Goal: Task Accomplishment & Management: Manage account settings

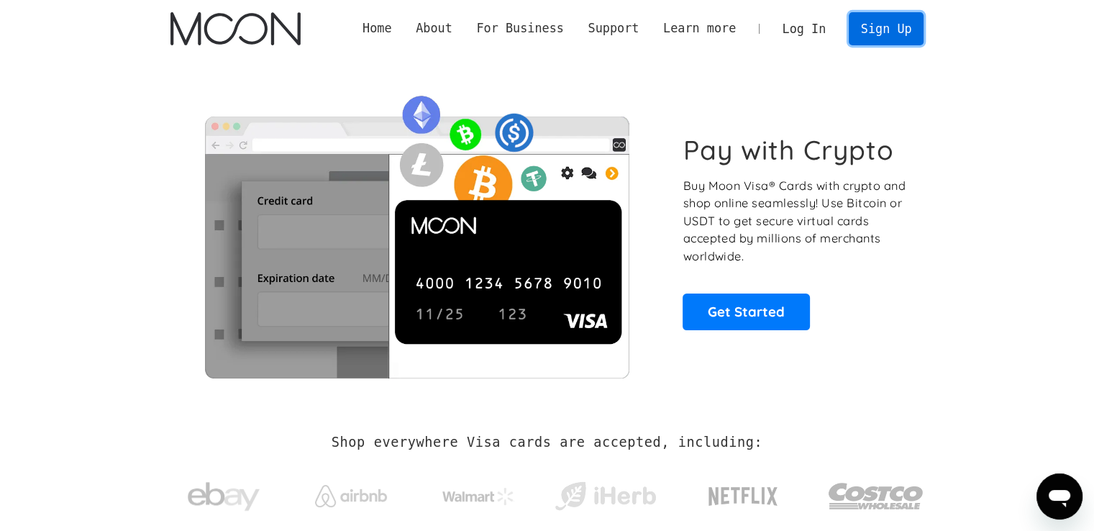
click at [900, 35] on link "Sign Up" at bounding box center [886, 28] width 75 height 32
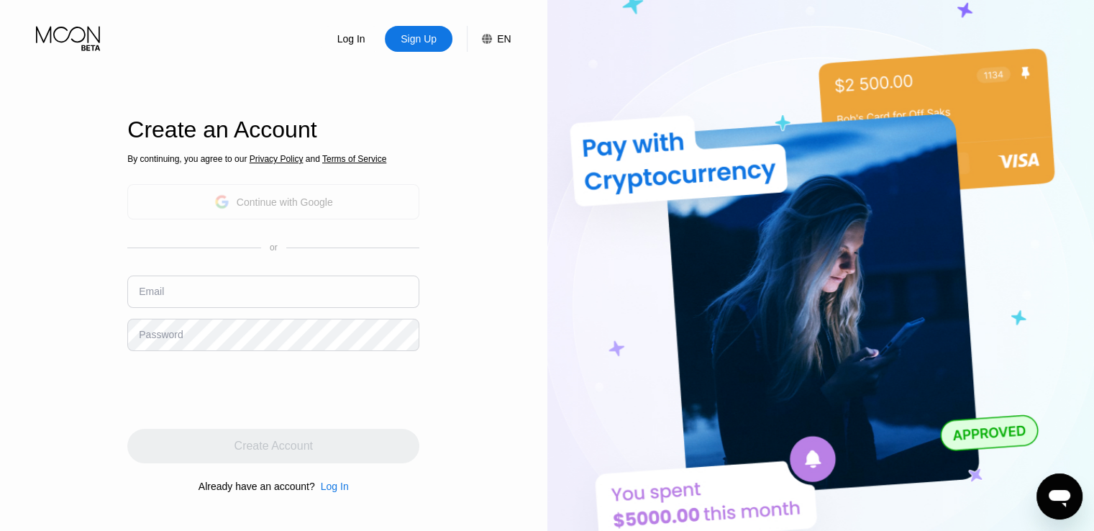
drag, startPoint x: 308, startPoint y: 222, endPoint x: 368, endPoint y: 17, distance: 214.5
click at [368, 18] on div "Log In Sign Up EN Language Select an item Save Create an Account By continuing,…" at bounding box center [274, 292] width 548 height 584
click at [352, 30] on div "Log In" at bounding box center [351, 39] width 68 height 26
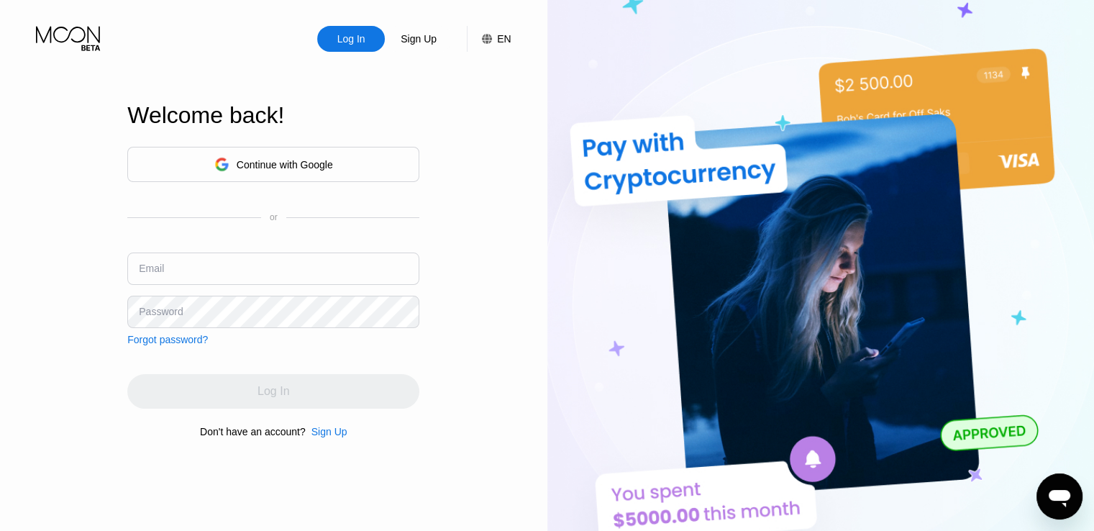
click at [290, 142] on div "Welcome back!" at bounding box center [273, 124] width 292 height 44
click at [296, 171] on div "Continue with Google" at bounding box center [273, 164] width 119 height 22
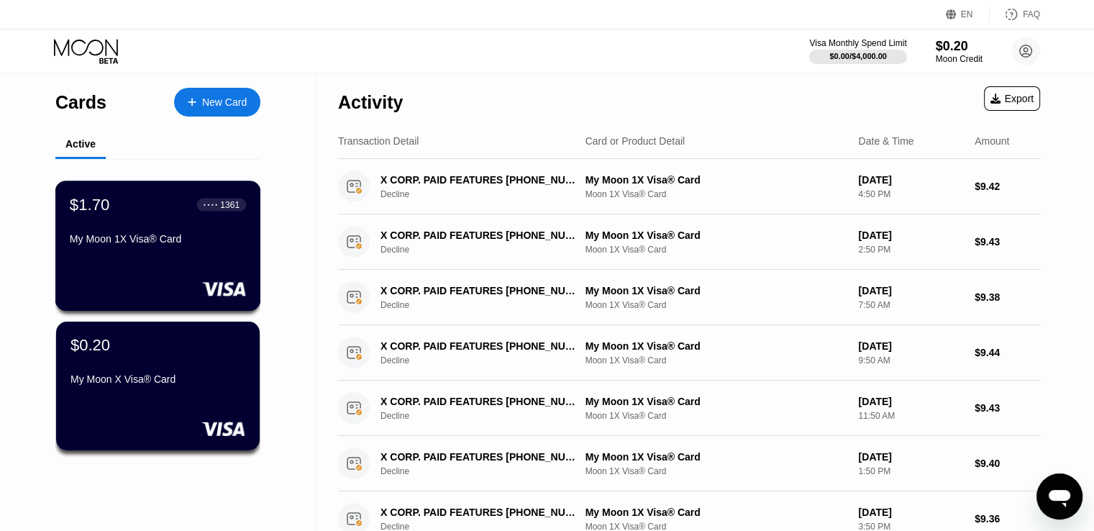
click at [157, 260] on div "$1.70 ● ● ● ● 1361 My Moon 1X Visa® Card" at bounding box center [158, 246] width 206 height 130
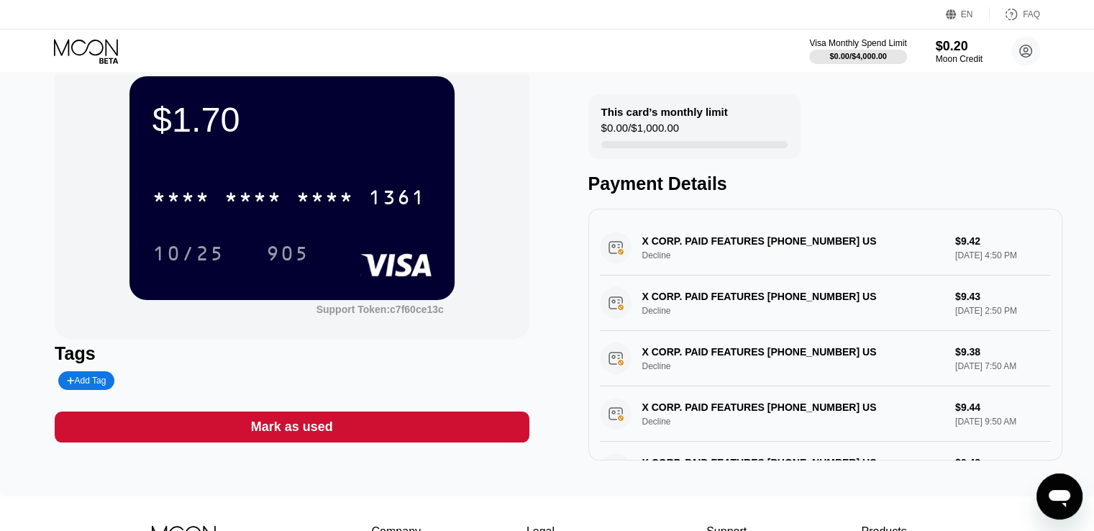
scroll to position [19, 0]
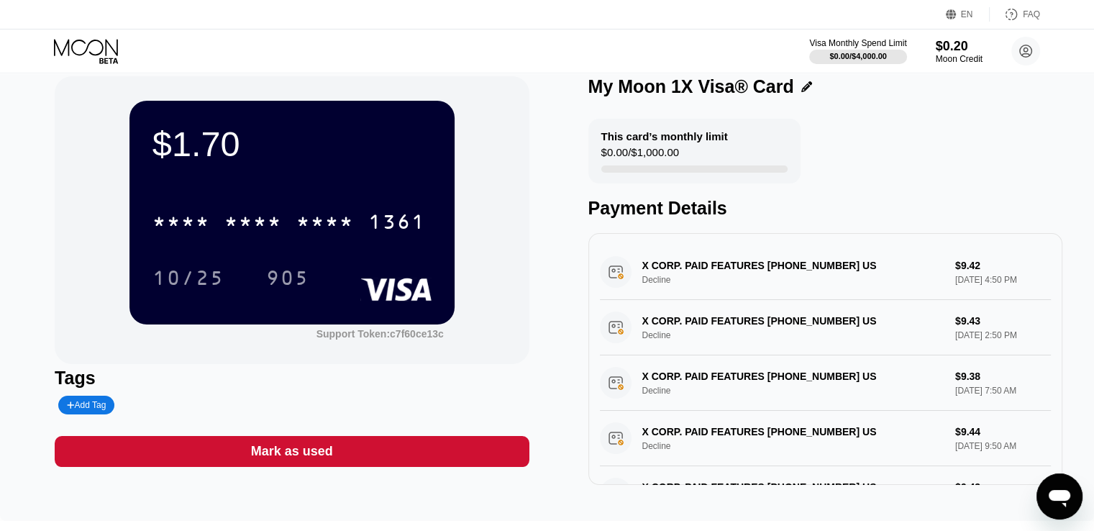
click at [802, 92] on icon at bounding box center [807, 86] width 11 height 11
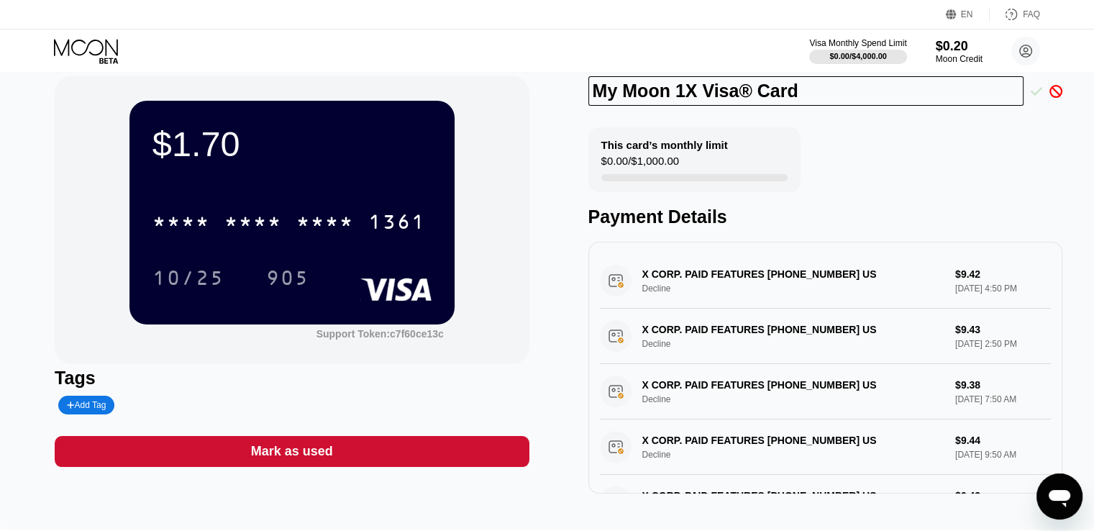
click at [1034, 89] on icon at bounding box center [1037, 91] width 12 height 13
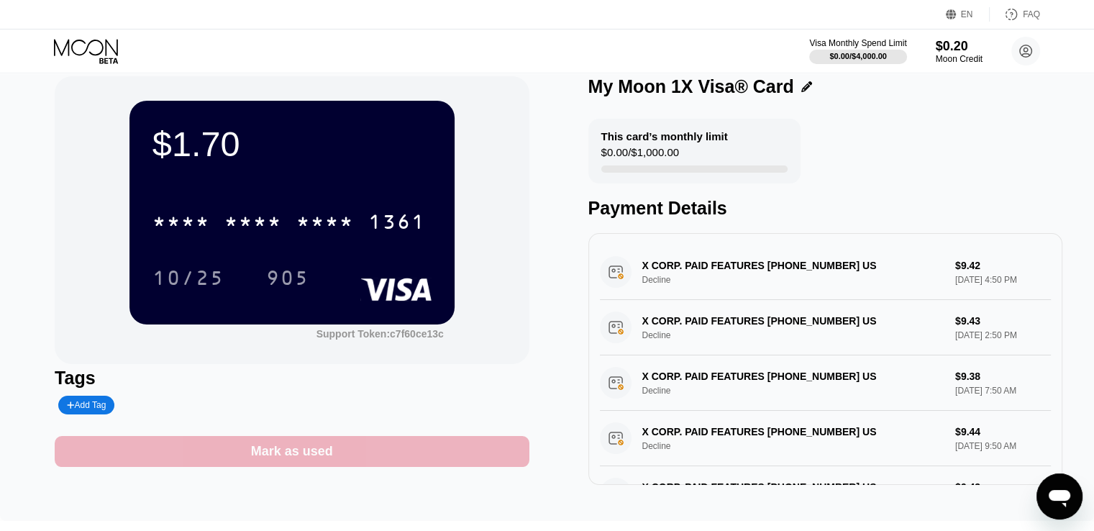
click at [330, 460] on div "Mark as used" at bounding box center [292, 451] width 82 height 17
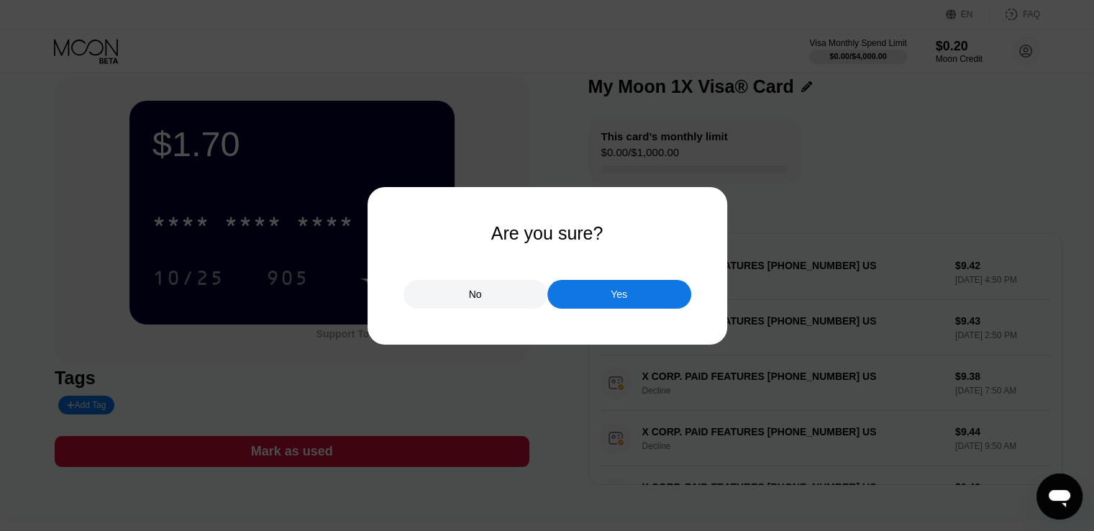
click at [477, 296] on div "No" at bounding box center [475, 294] width 13 height 13
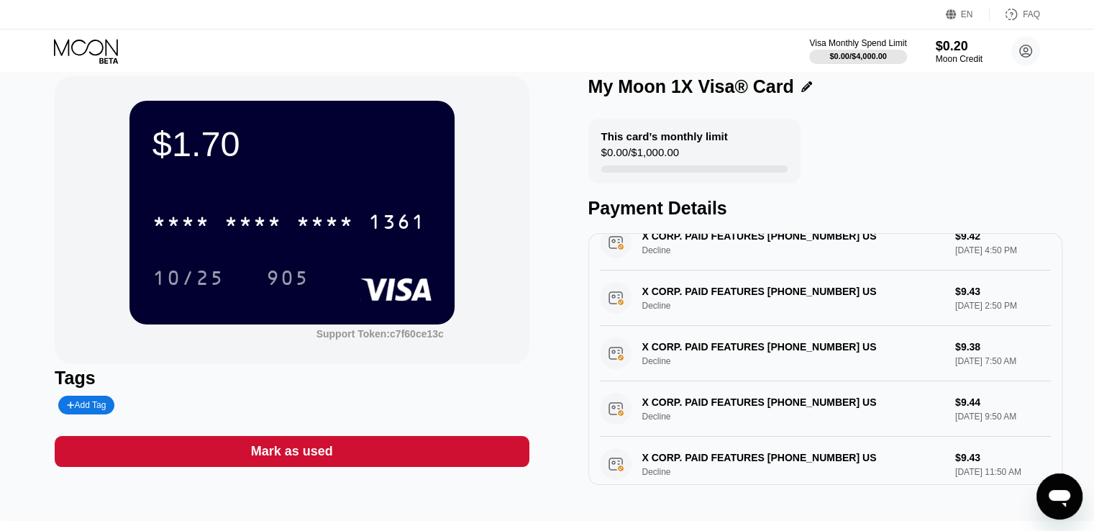
scroll to position [0, 0]
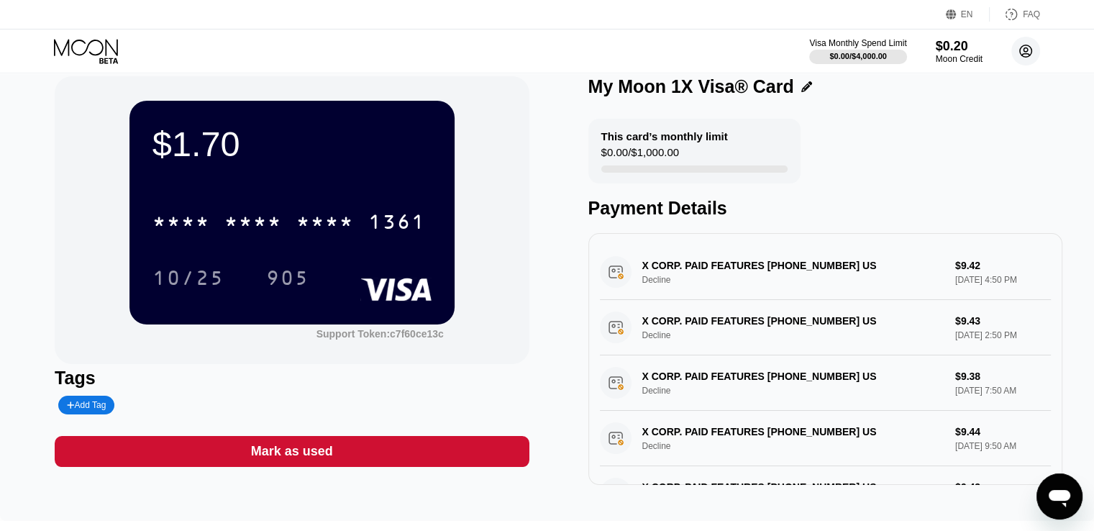
click at [1014, 44] on circle at bounding box center [1026, 51] width 29 height 29
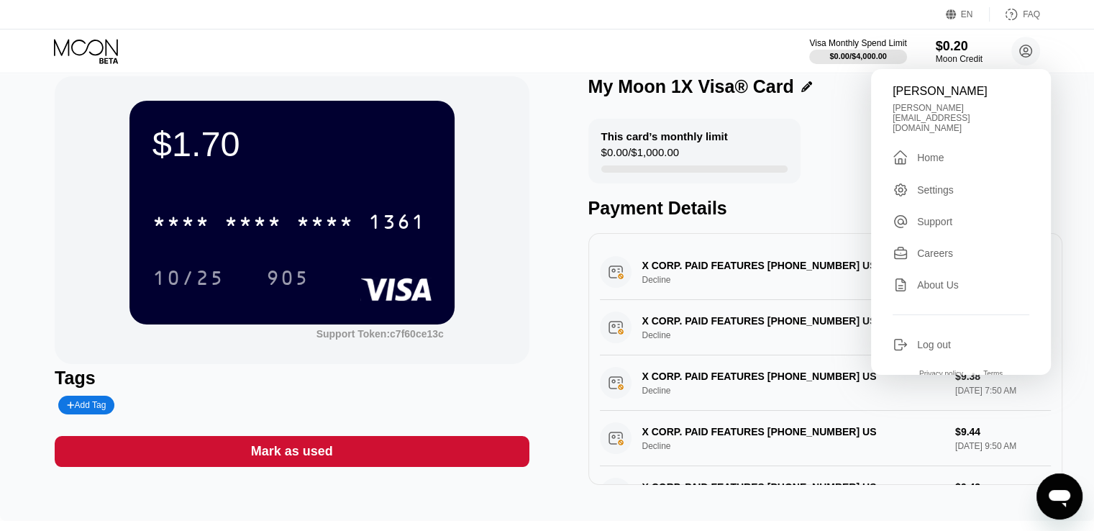
click at [951, 184] on div "Settings" at bounding box center [935, 190] width 37 height 12
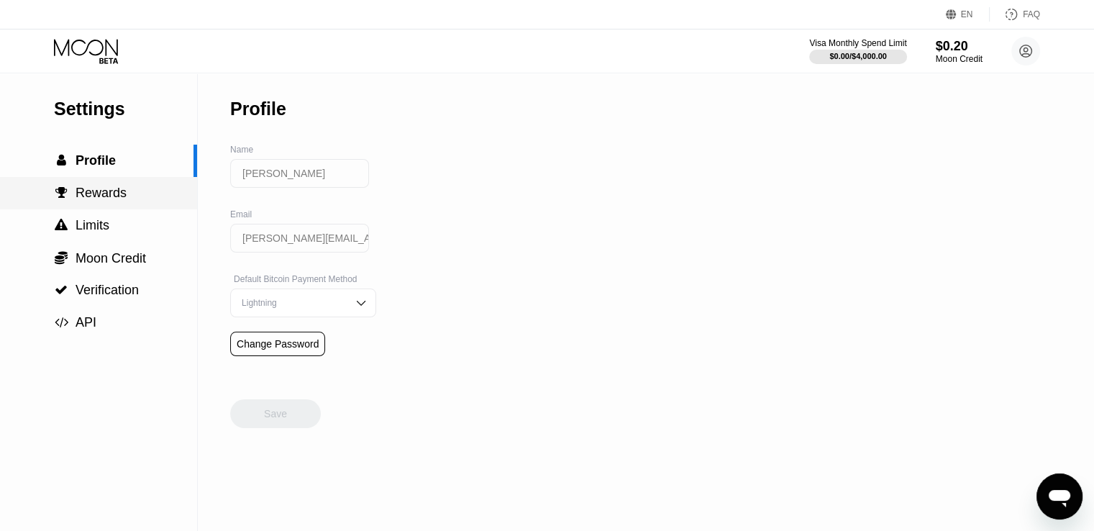
click at [101, 200] on span "Rewards" at bounding box center [101, 193] width 51 height 14
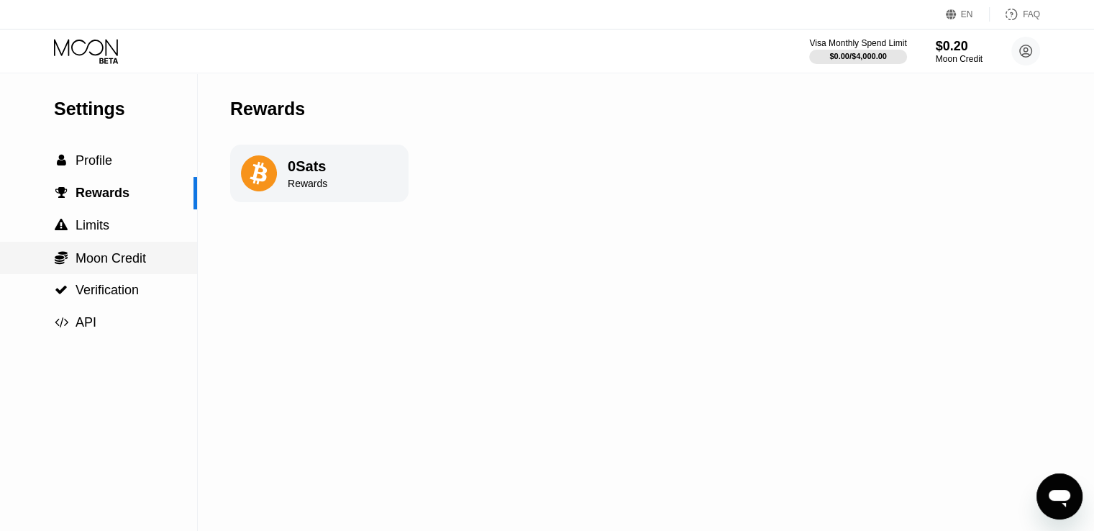
click at [98, 260] on span "Moon Credit" at bounding box center [111, 258] width 71 height 14
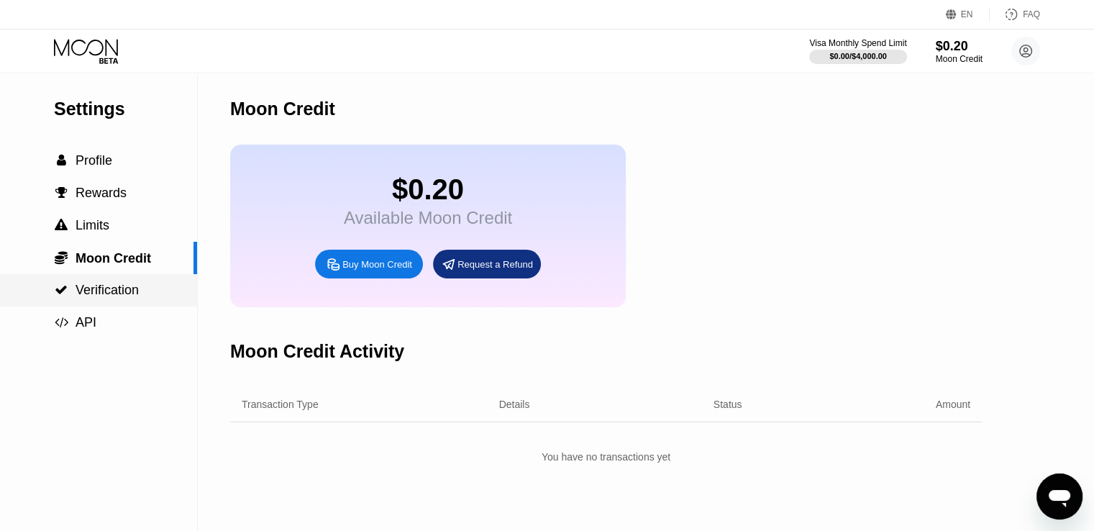
click at [94, 296] on span "Verification" at bounding box center [107, 290] width 63 height 14
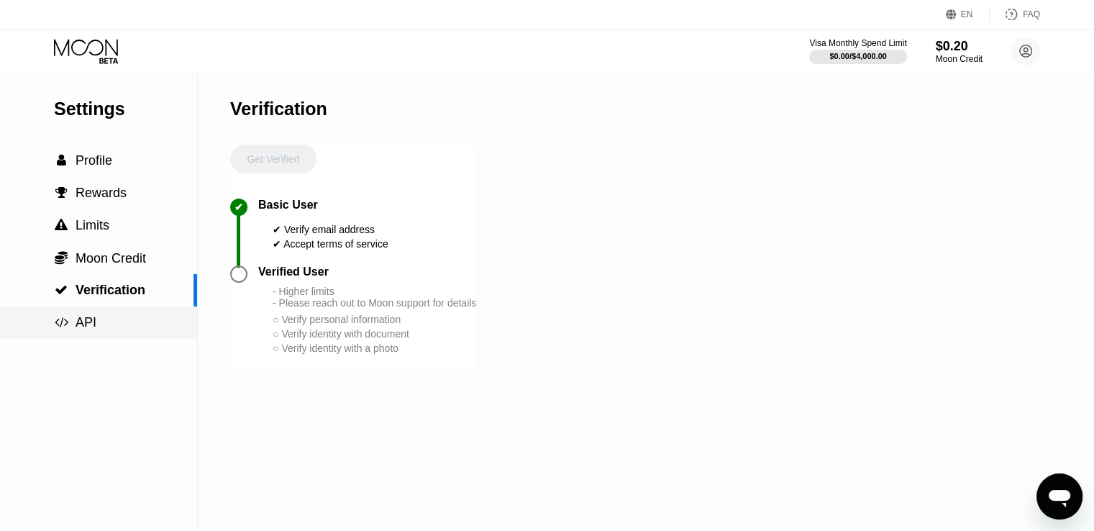
click at [98, 329] on div " API" at bounding box center [98, 322] width 197 height 15
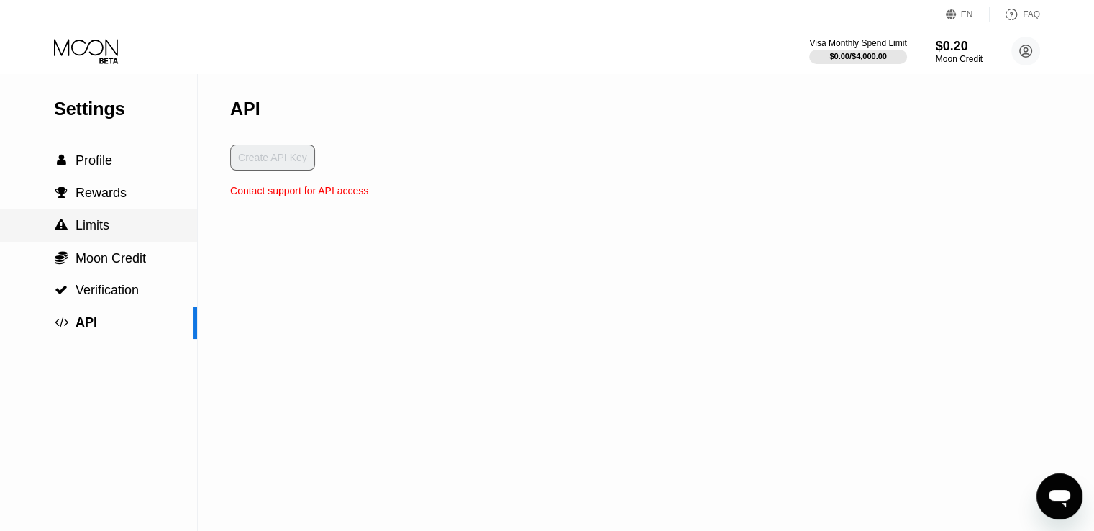
click at [100, 223] on span "Limits" at bounding box center [93, 225] width 34 height 14
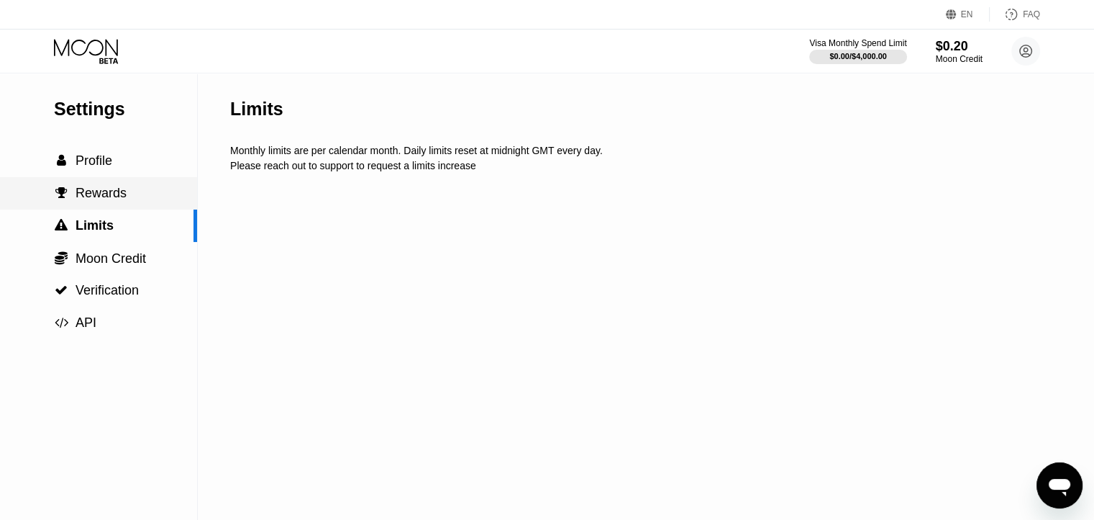
click at [95, 199] on span "Rewards" at bounding box center [101, 193] width 51 height 14
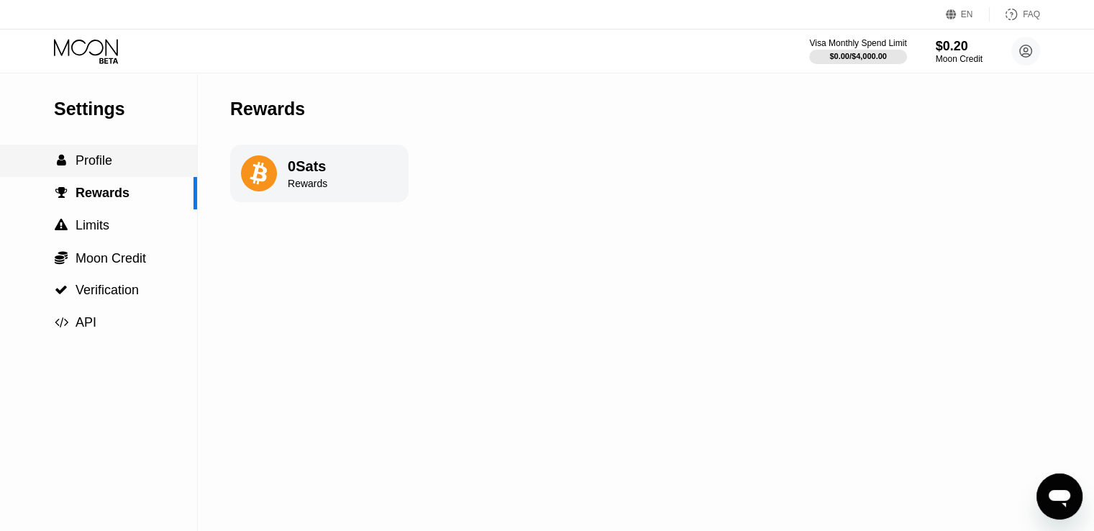
click at [89, 168] on span "Profile" at bounding box center [94, 160] width 37 height 14
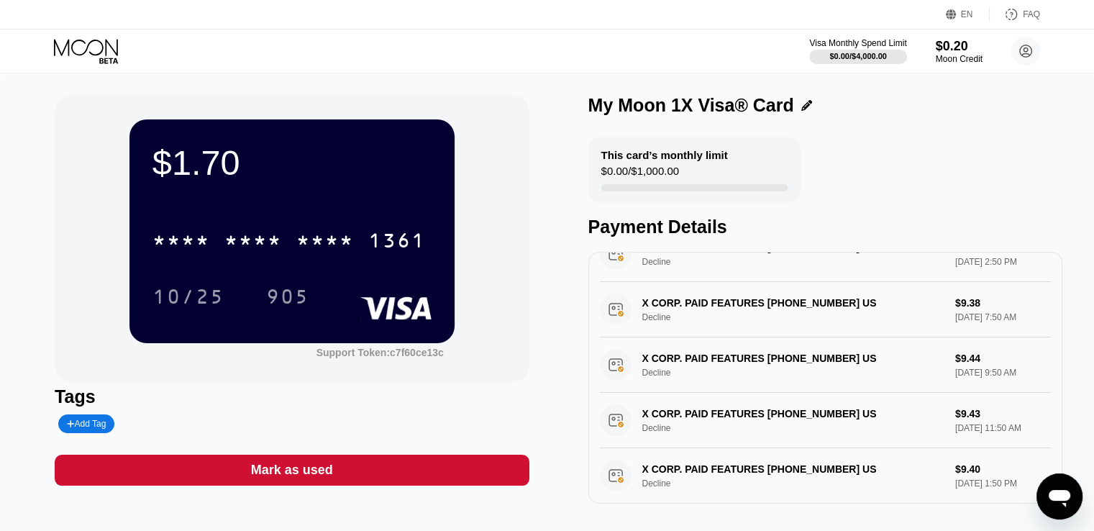
scroll to position [30, 0]
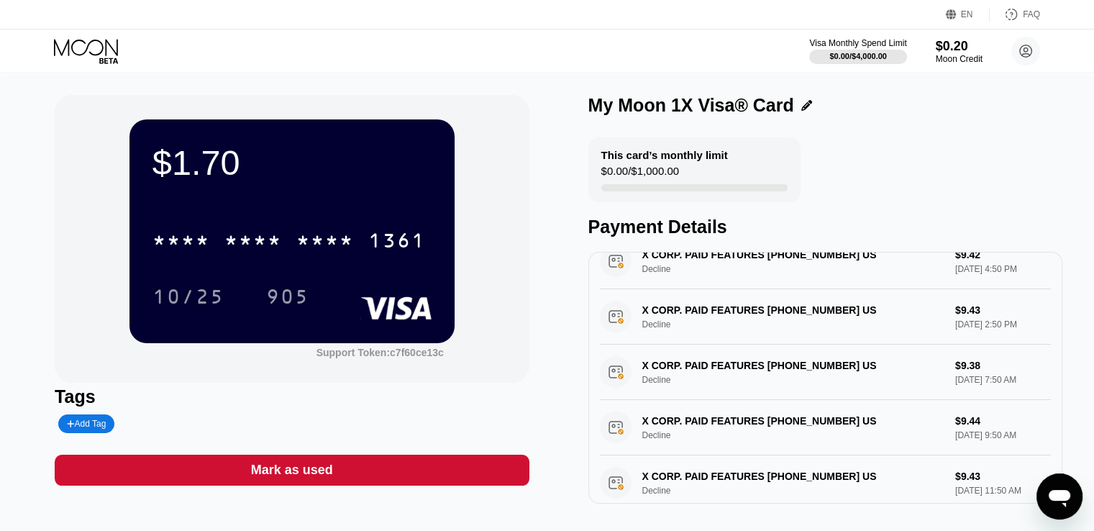
click at [288, 212] on div "$1.70 * * * * * * * * * * * * 1361 10/25 905" at bounding box center [292, 230] width 325 height 223
drag, startPoint x: 637, startPoint y: 188, endPoint x: 685, endPoint y: 191, distance: 48.3
click at [685, 191] on div "This card’s monthly limit $0.00 / $1,000.00" at bounding box center [695, 169] width 212 height 65
click at [671, 165] on div "This card’s monthly limit $0.00 / $1,000.00" at bounding box center [695, 169] width 212 height 65
click at [945, 55] on div "Moon Credit" at bounding box center [959, 59] width 48 height 10
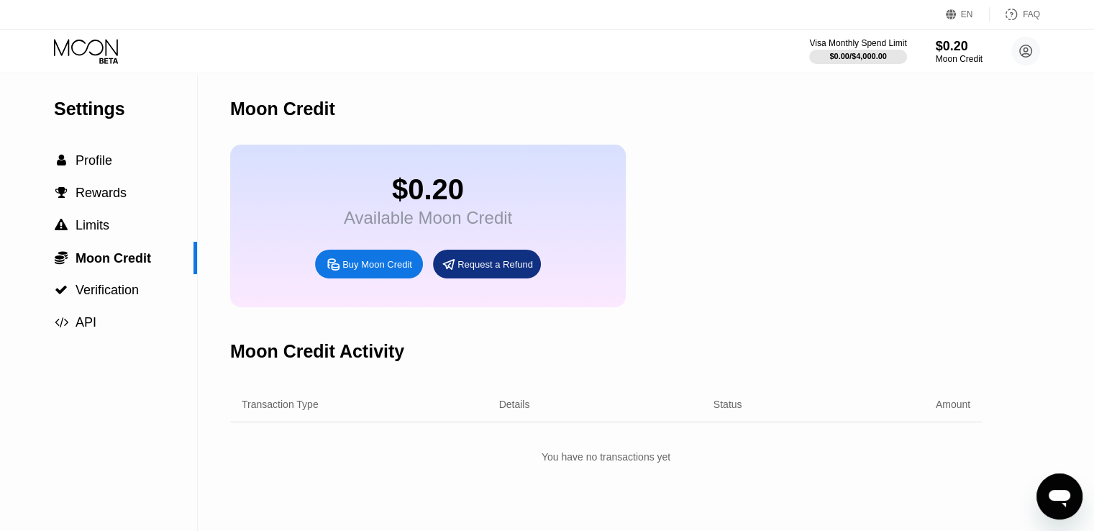
click at [499, 271] on div "Request a Refund" at bounding box center [496, 264] width 76 height 12
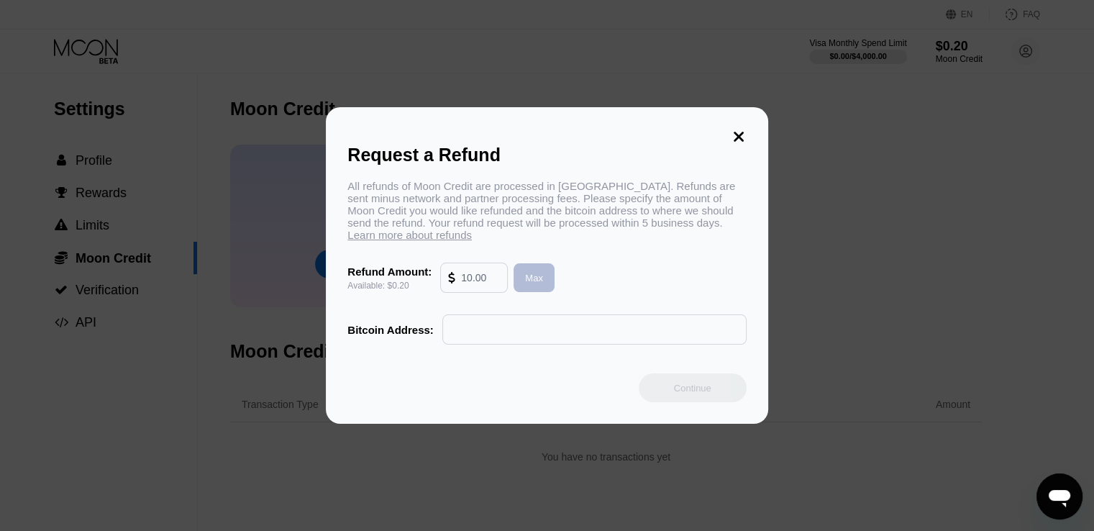
click at [543, 286] on div "Max" at bounding box center [534, 277] width 41 height 29
type input "0.20"
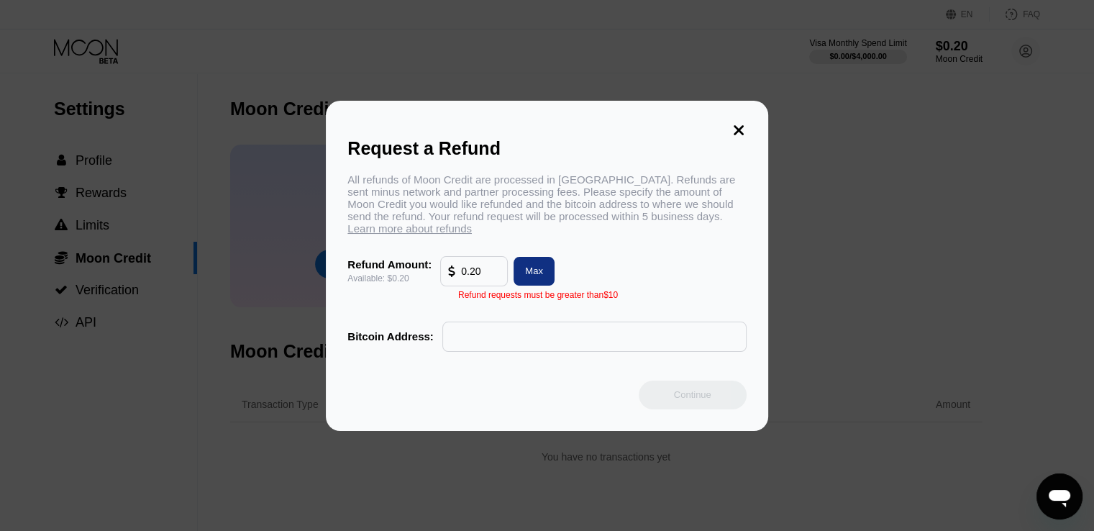
click at [861, 183] on div "Request a Refund All refunds of Moon Credit are processed in [GEOGRAPHIC_DATA].…" at bounding box center [547, 266] width 1094 height 330
click at [728, 120] on div "Request a Refund All refunds of Moon Credit are processed in [GEOGRAPHIC_DATA].…" at bounding box center [547, 266] width 442 height 330
click at [732, 122] on icon at bounding box center [739, 130] width 16 height 16
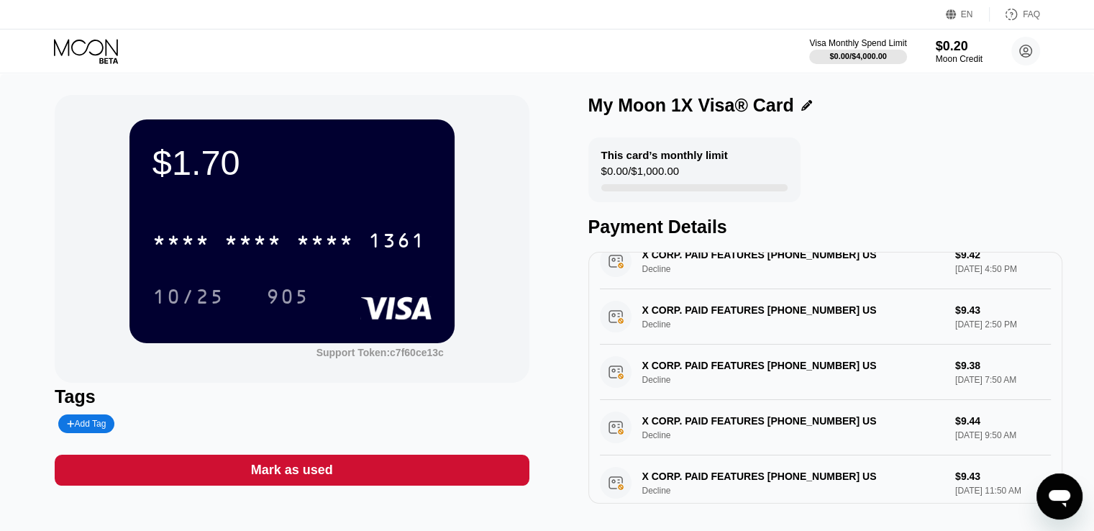
click at [86, 429] on div "Add Tag" at bounding box center [86, 424] width 39 height 10
click at [248, 411] on div "Tags" at bounding box center [292, 409] width 474 height 47
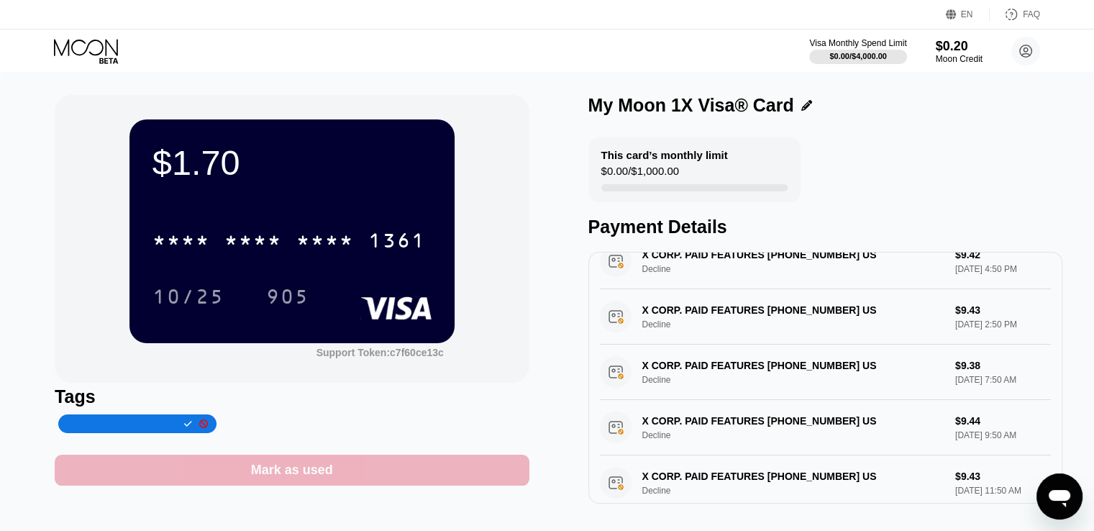
click at [326, 478] on div "Mark as used" at bounding box center [292, 470] width 82 height 17
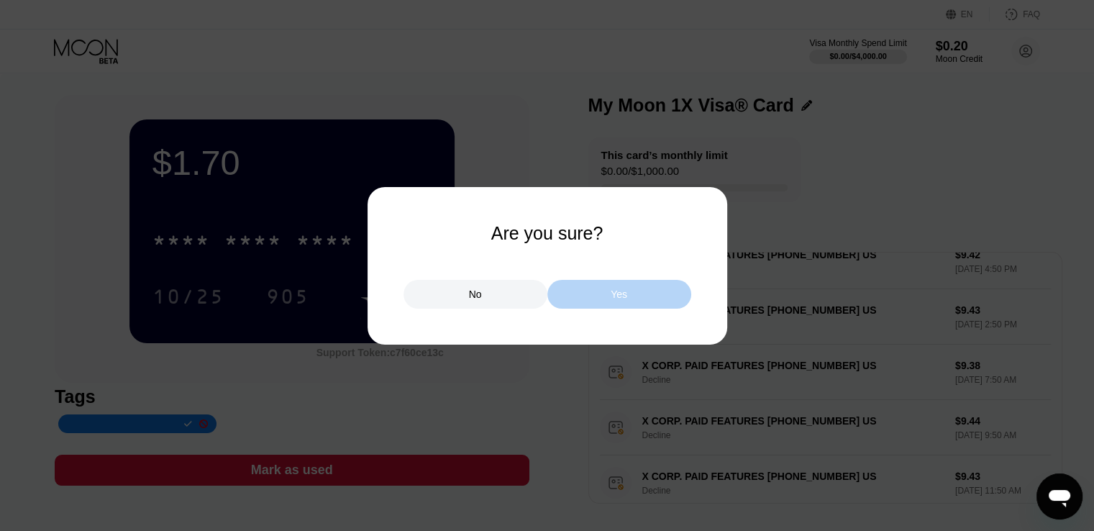
click at [602, 301] on div "Yes" at bounding box center [620, 294] width 144 height 29
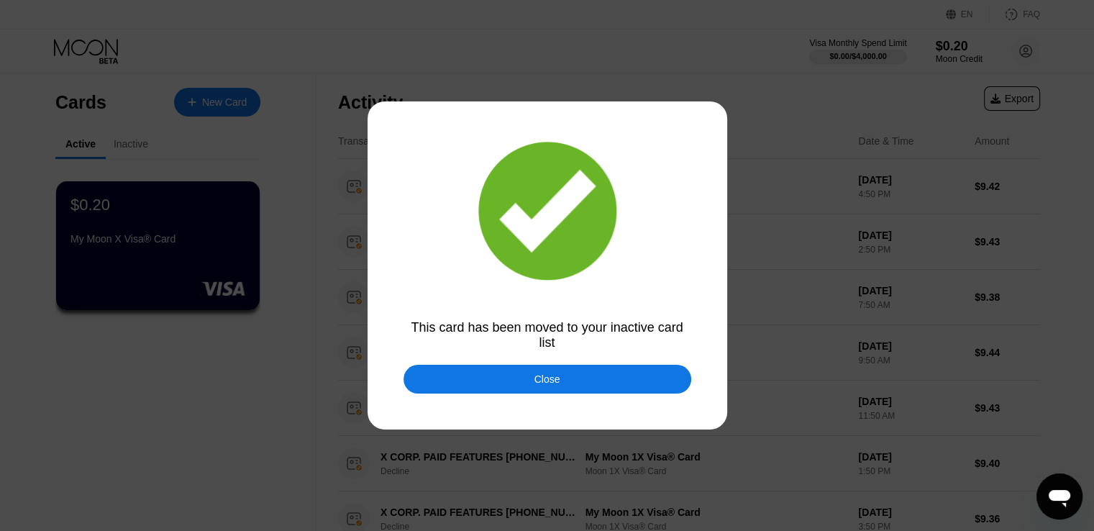
click at [604, 375] on div "Close" at bounding box center [548, 379] width 288 height 29
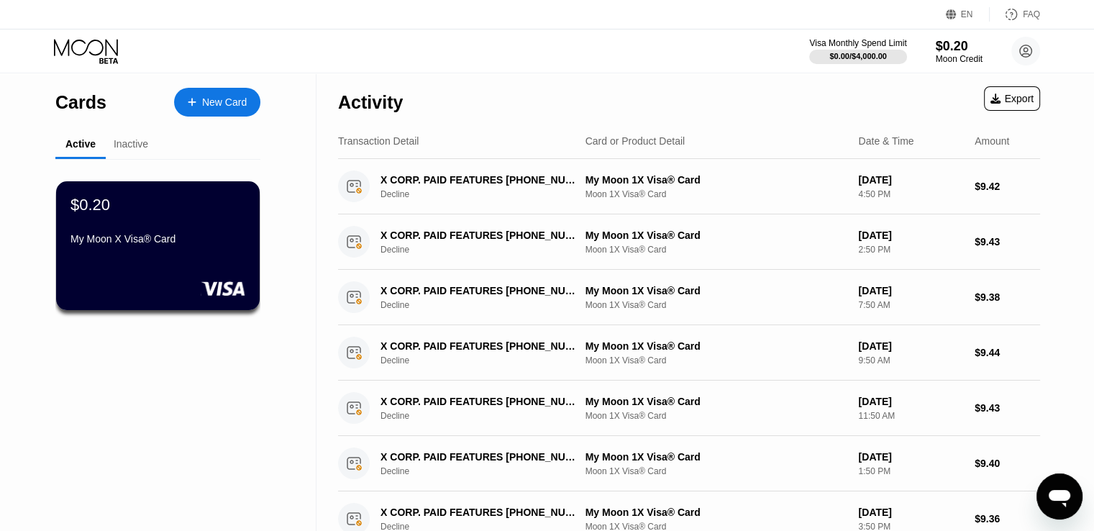
click at [132, 142] on div "Inactive" at bounding box center [131, 144] width 35 height 12
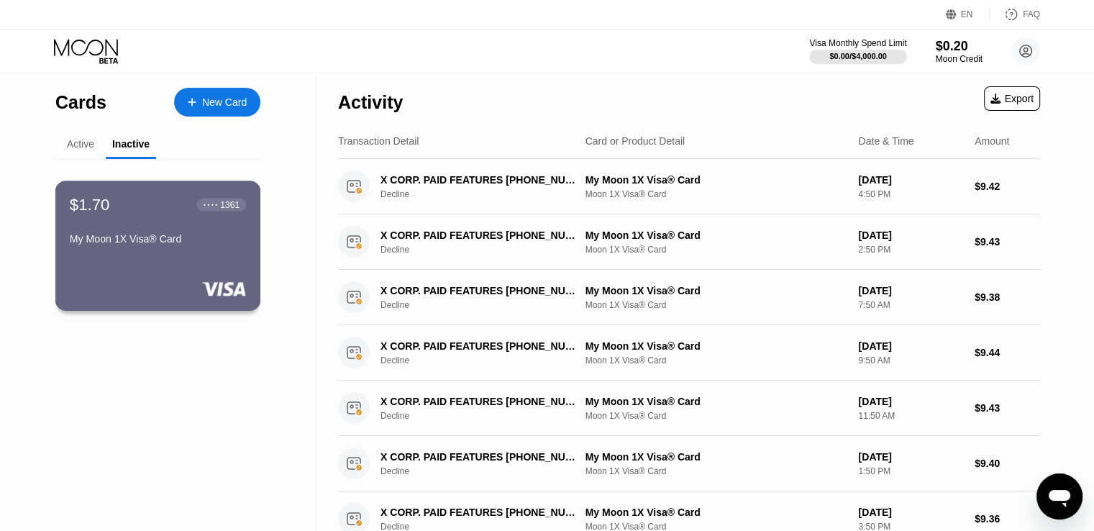
click at [194, 236] on div "$1.70 ● ● ● ● 1361 My Moon 1X Visa® Card" at bounding box center [158, 222] width 176 height 55
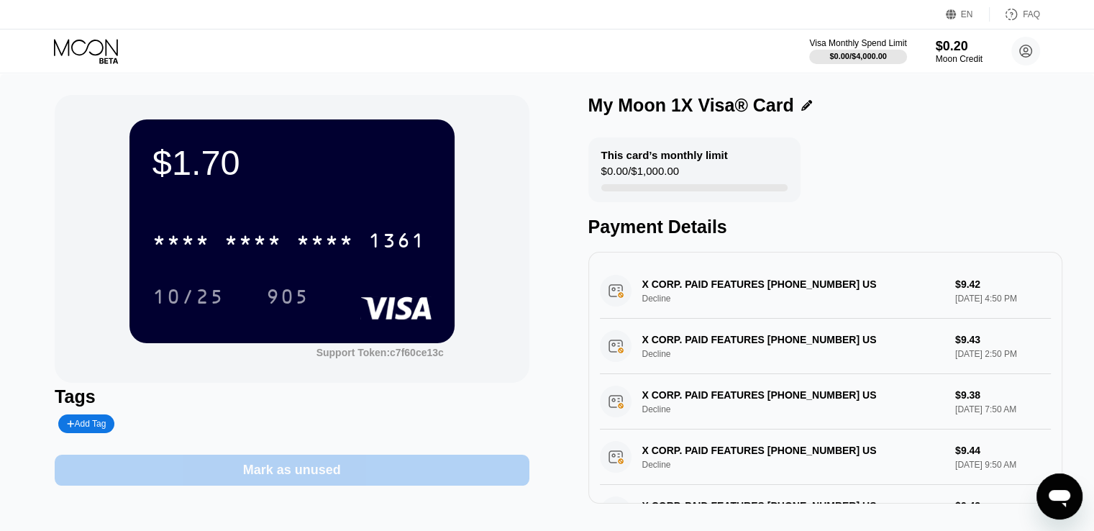
click at [279, 467] on div "Mark as unused" at bounding box center [292, 470] width 98 height 17
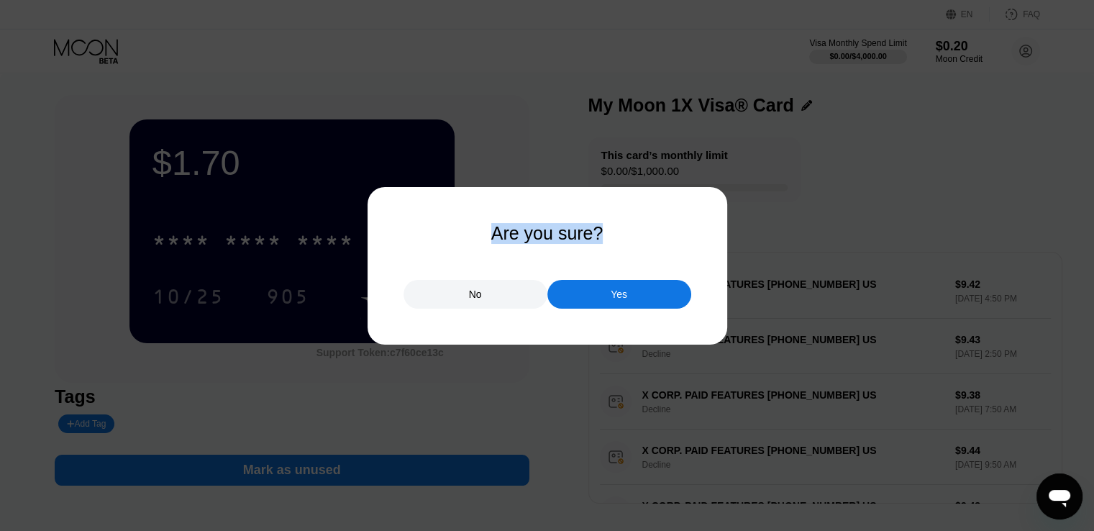
click at [570, 306] on div "Are you sure? No Yes" at bounding box center [547, 265] width 1094 height 531
click at [573, 291] on div "Yes" at bounding box center [620, 294] width 144 height 29
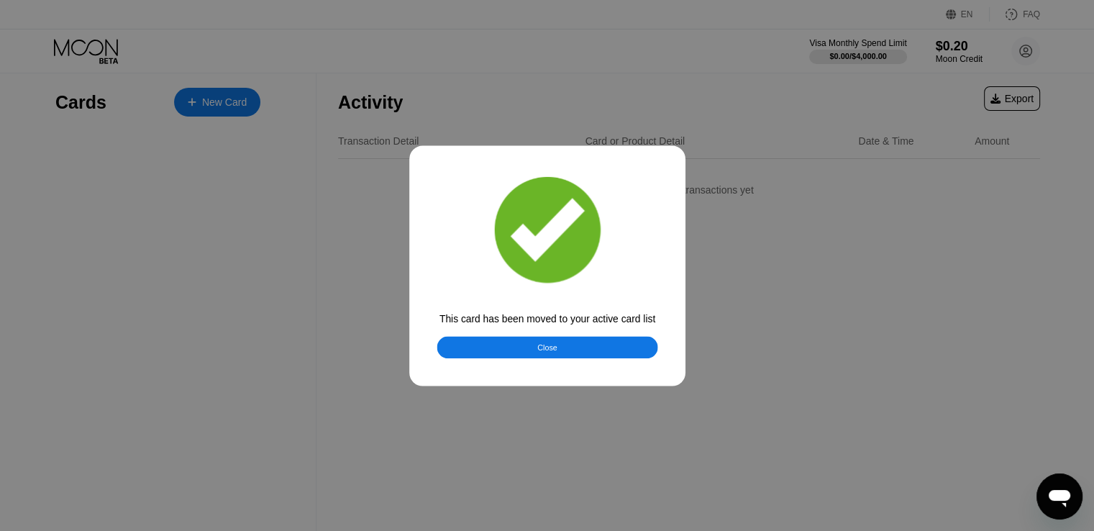
click at [308, 530] on div at bounding box center [552, 265] width 1105 height 531
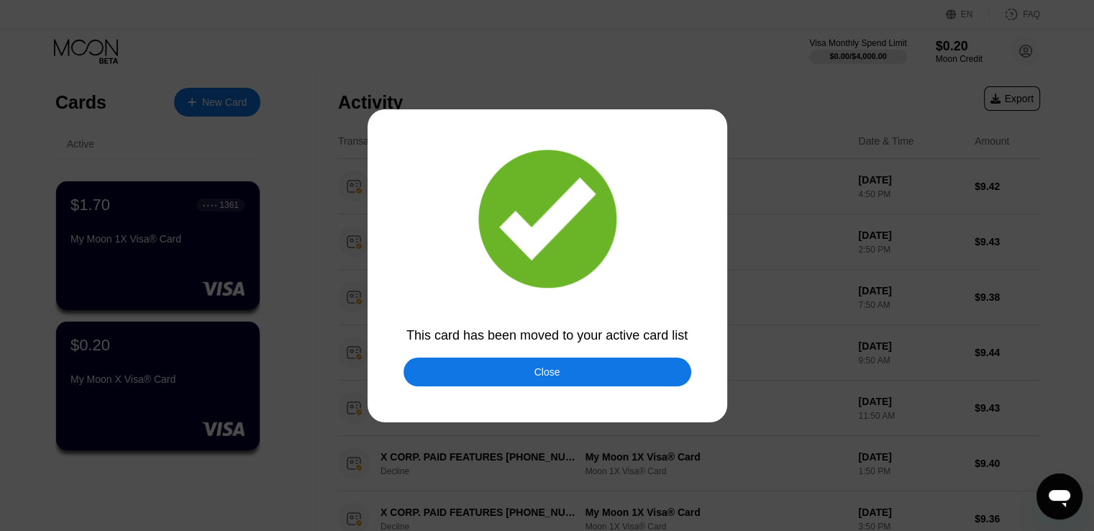
click at [538, 371] on div "Close" at bounding box center [548, 372] width 26 height 12
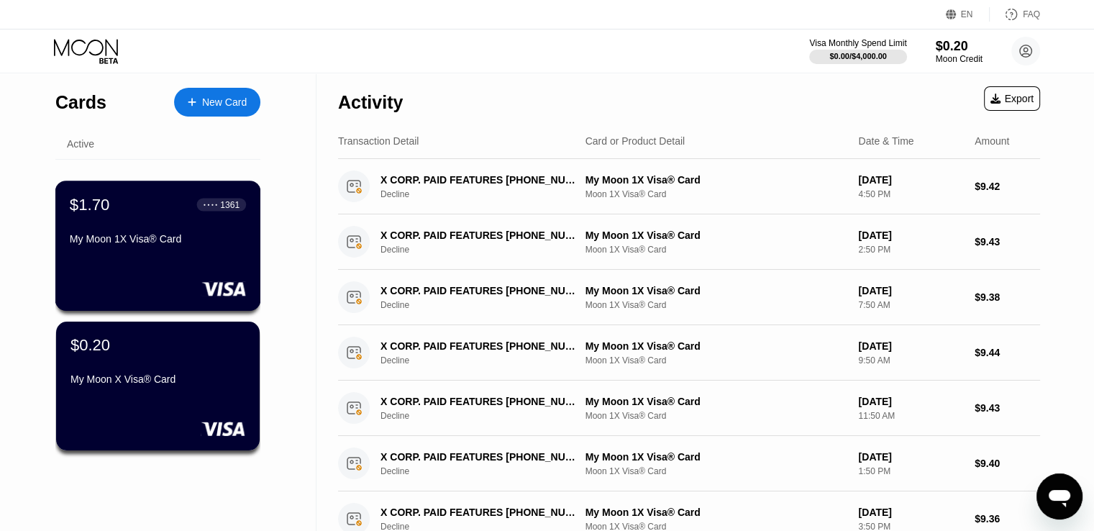
click at [209, 269] on div "$1.70 ● ● ● ● 1361 My Moon 1X Visa® Card" at bounding box center [158, 246] width 206 height 130
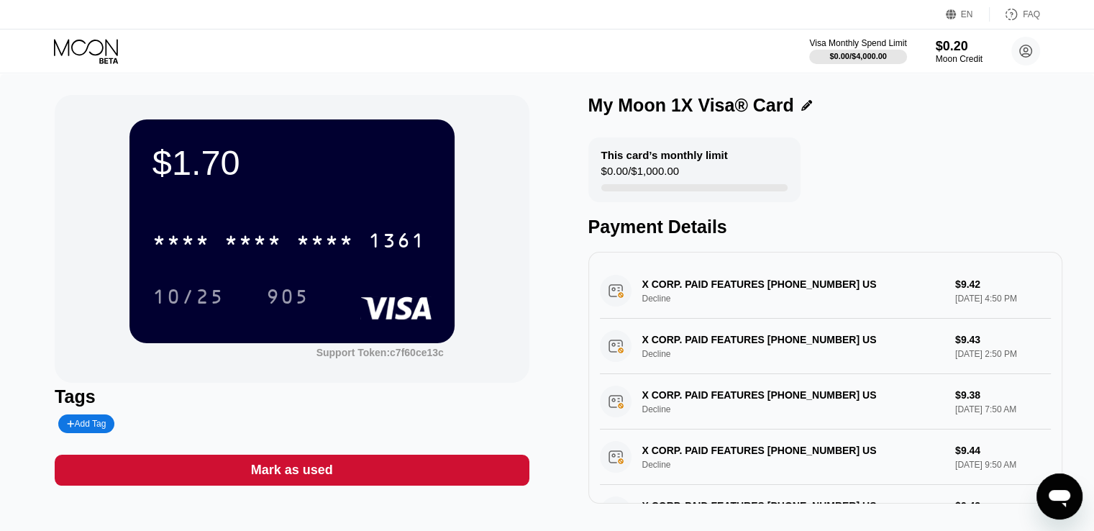
click at [101, 50] on icon at bounding box center [86, 47] width 64 height 17
